Goal: Information Seeking & Learning: Learn about a topic

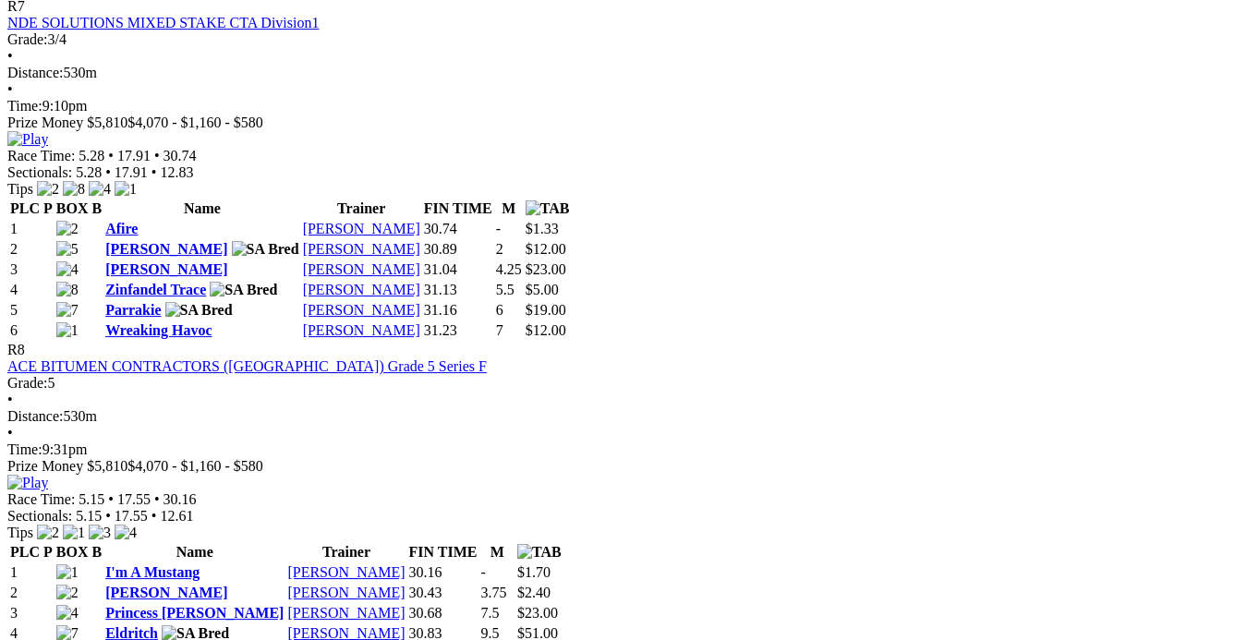
scroll to position [3107, 0]
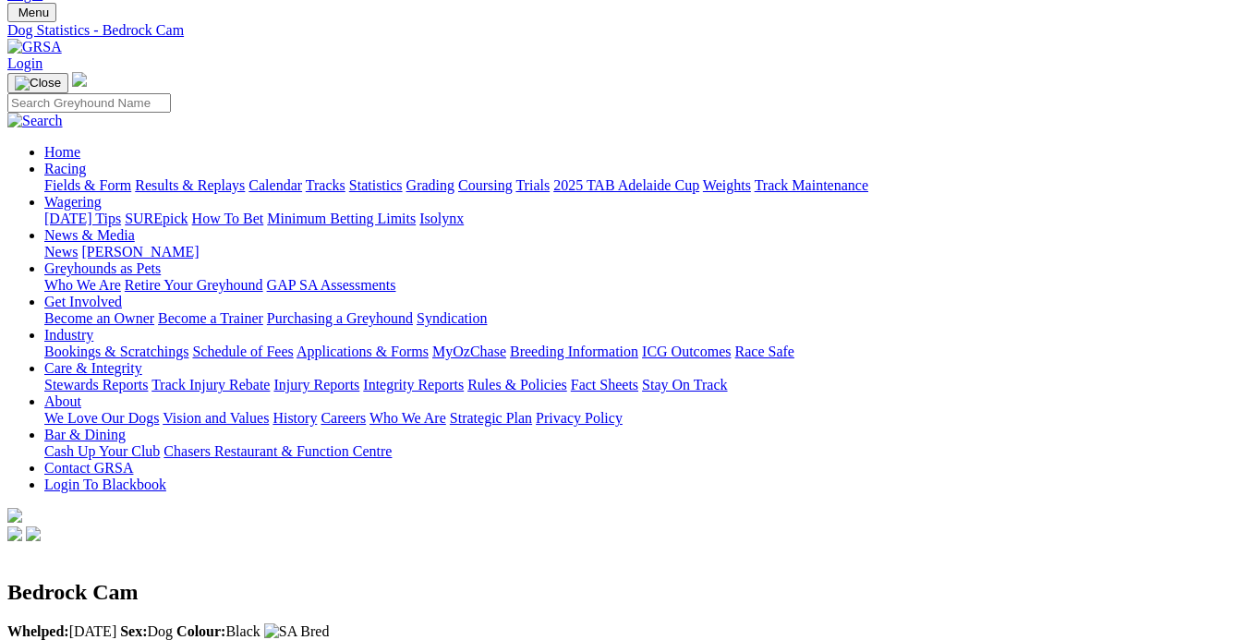
scroll to position [83, 0]
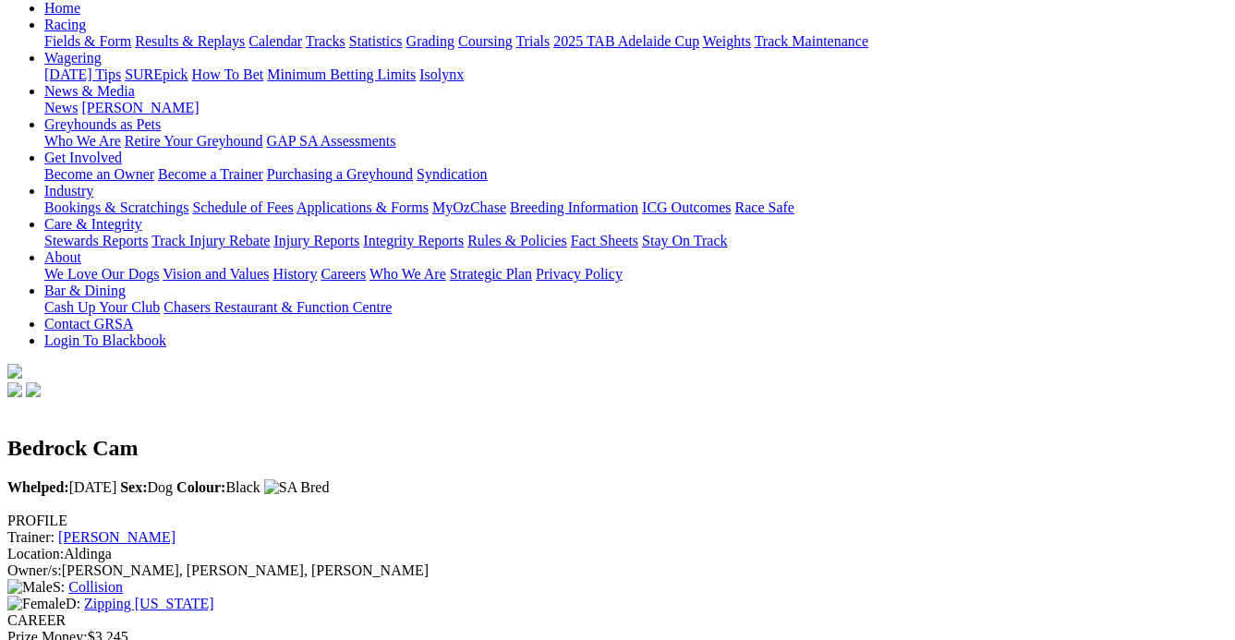
scroll to position [464, 0]
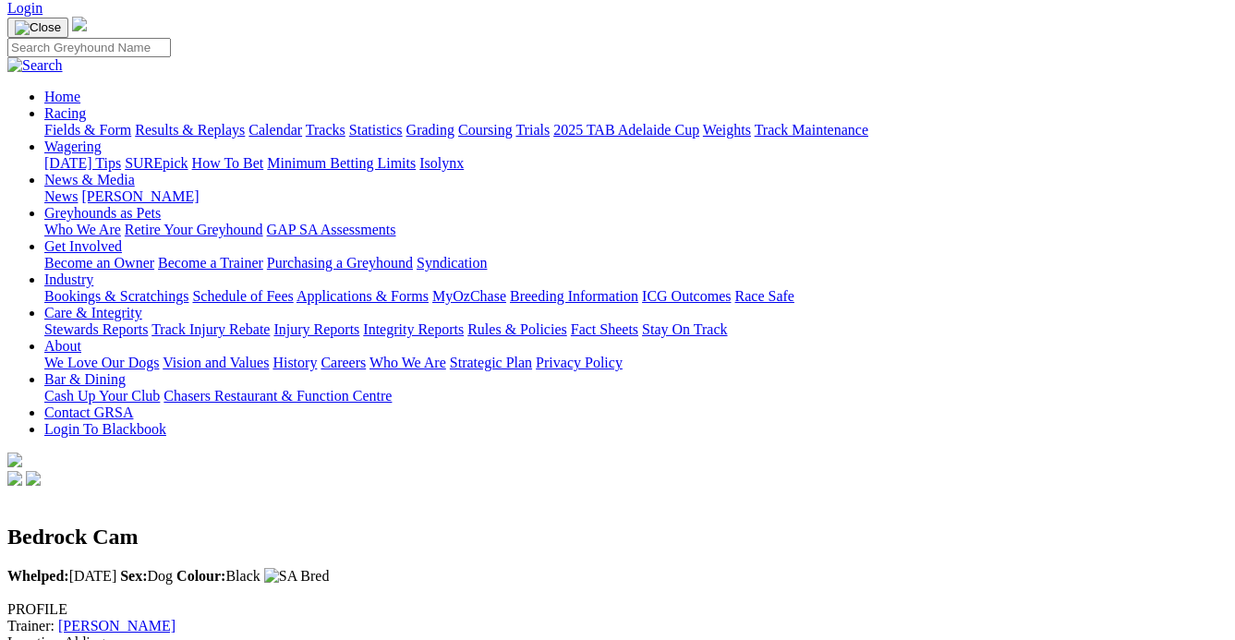
scroll to position [0, 0]
